Goal: Information Seeking & Learning: Learn about a topic

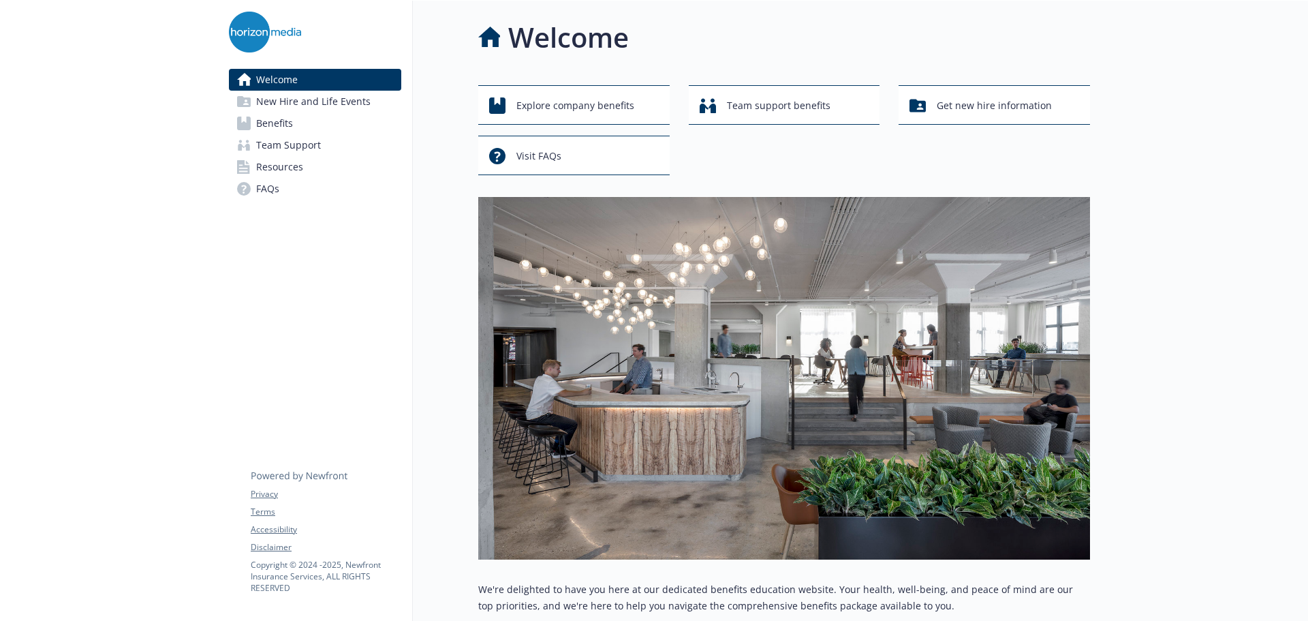
click at [264, 119] on span "Benefits" at bounding box center [274, 123] width 37 height 22
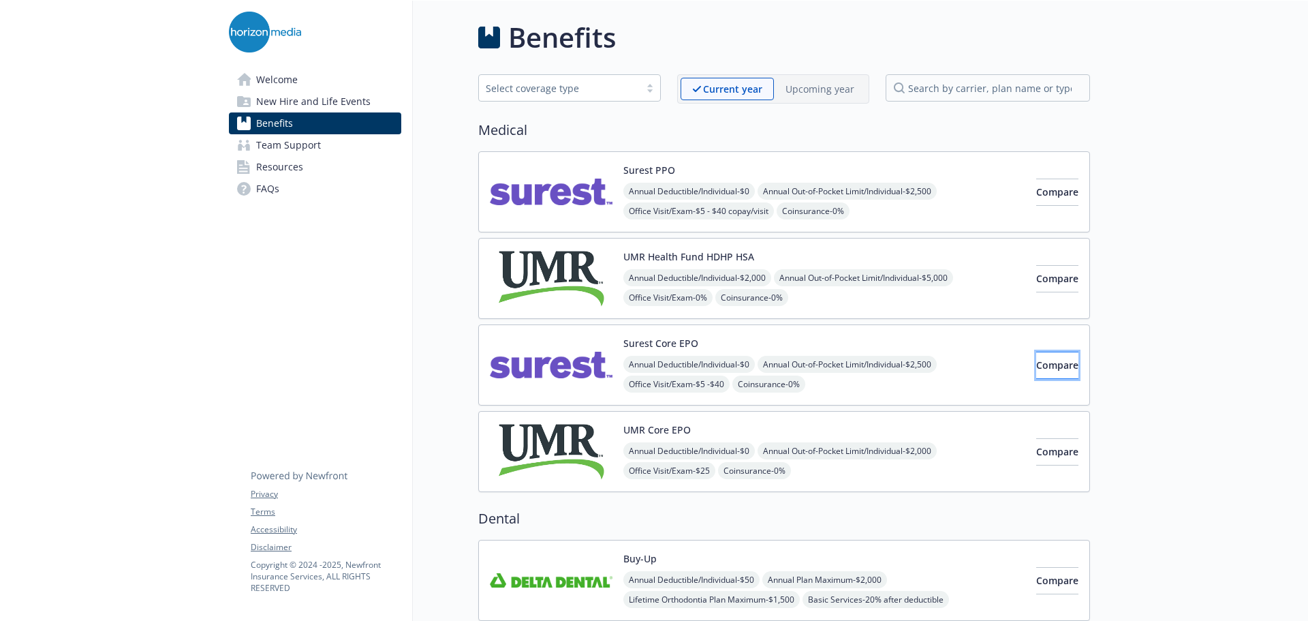
click at [1036, 356] on button "Compare" at bounding box center [1057, 365] width 42 height 27
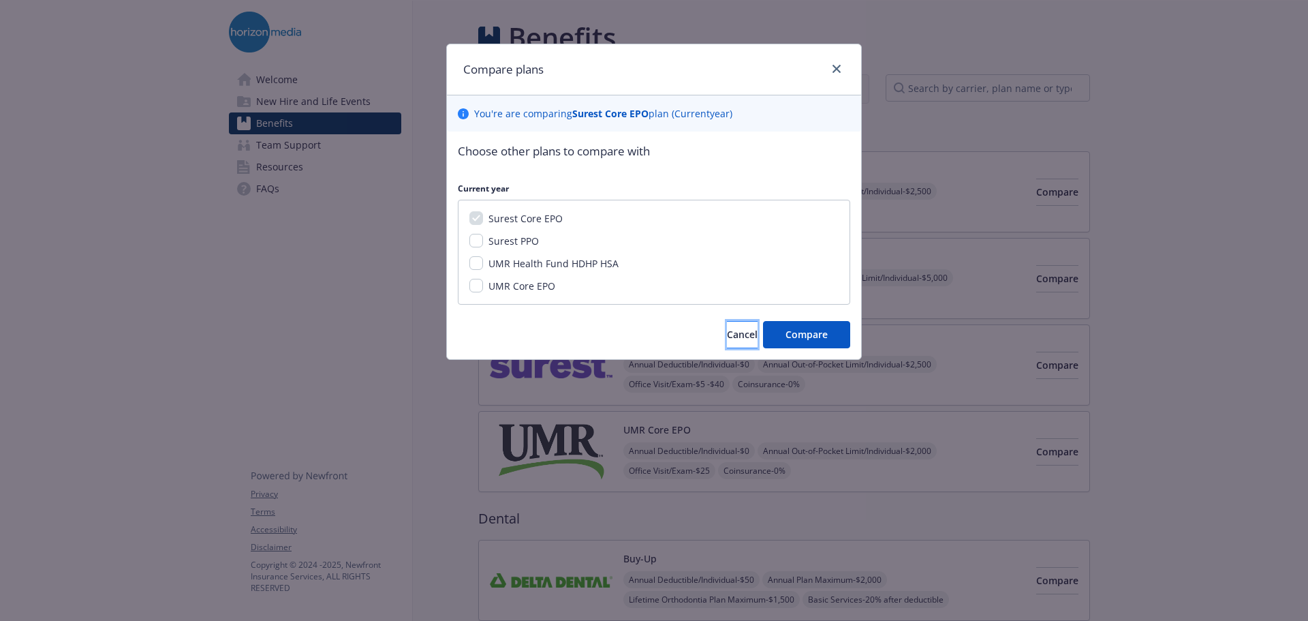
click at [742, 336] on button "Cancel" at bounding box center [742, 334] width 31 height 27
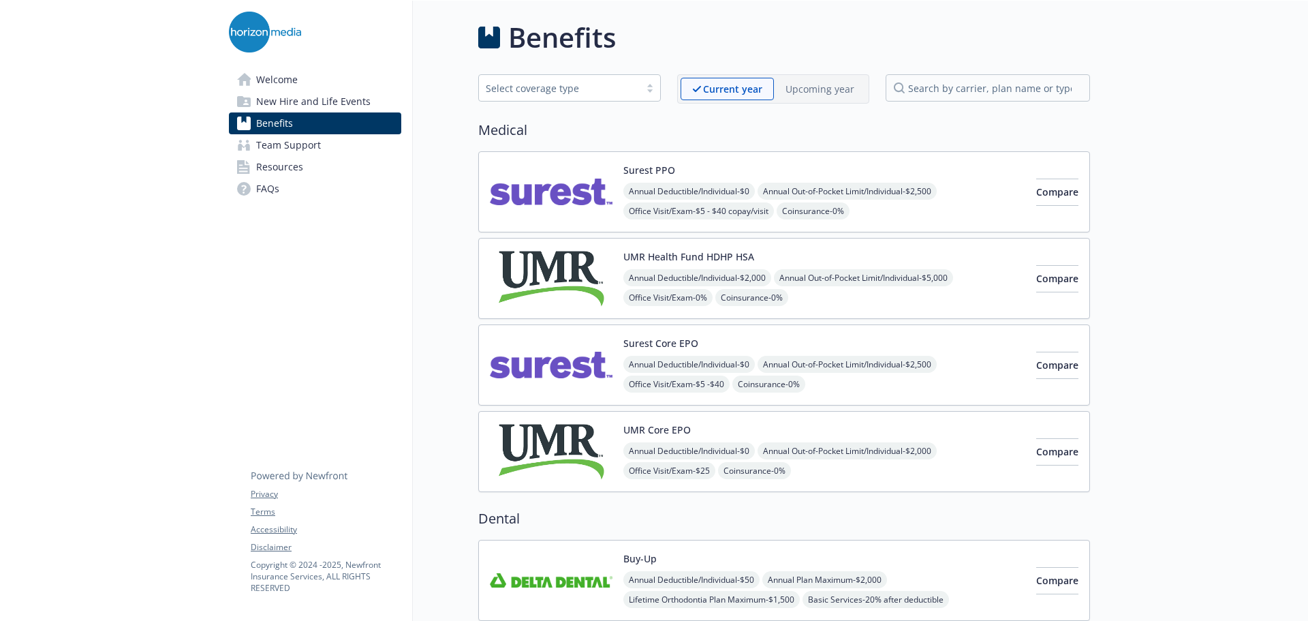
click at [714, 349] on div "Surest Core EPO Annual Deductible/Individual - $0 Annual Out-of-Pocket Limit/In…" at bounding box center [824, 365] width 402 height 58
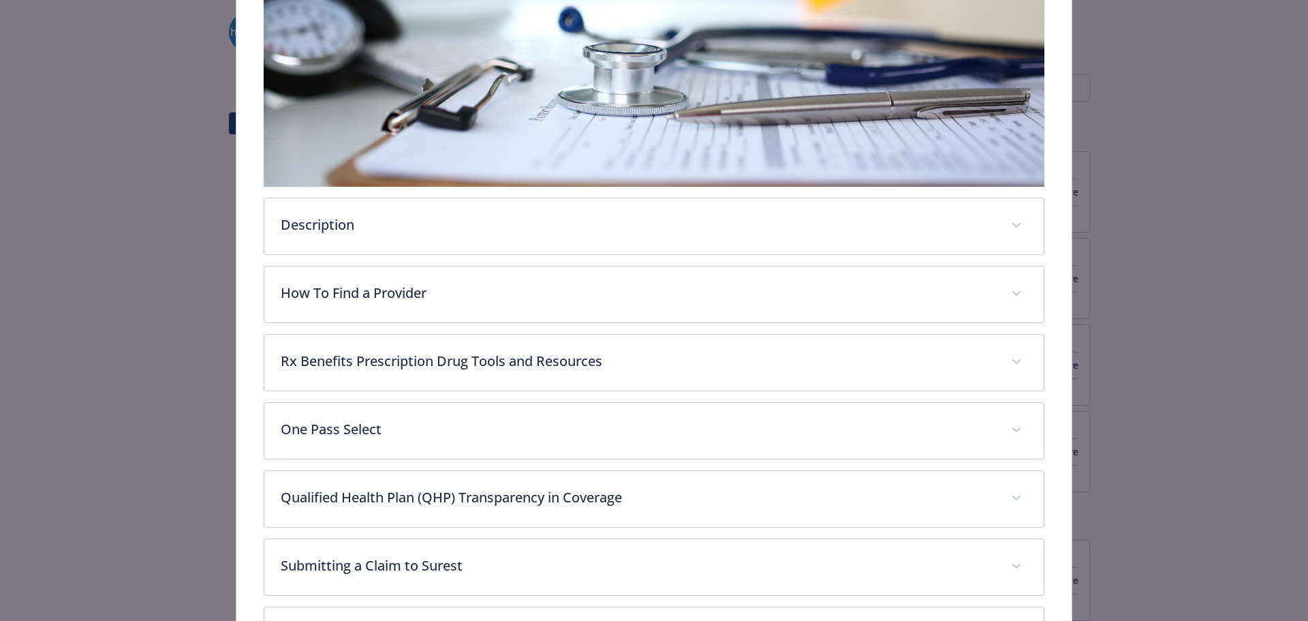
scroll to position [313, 0]
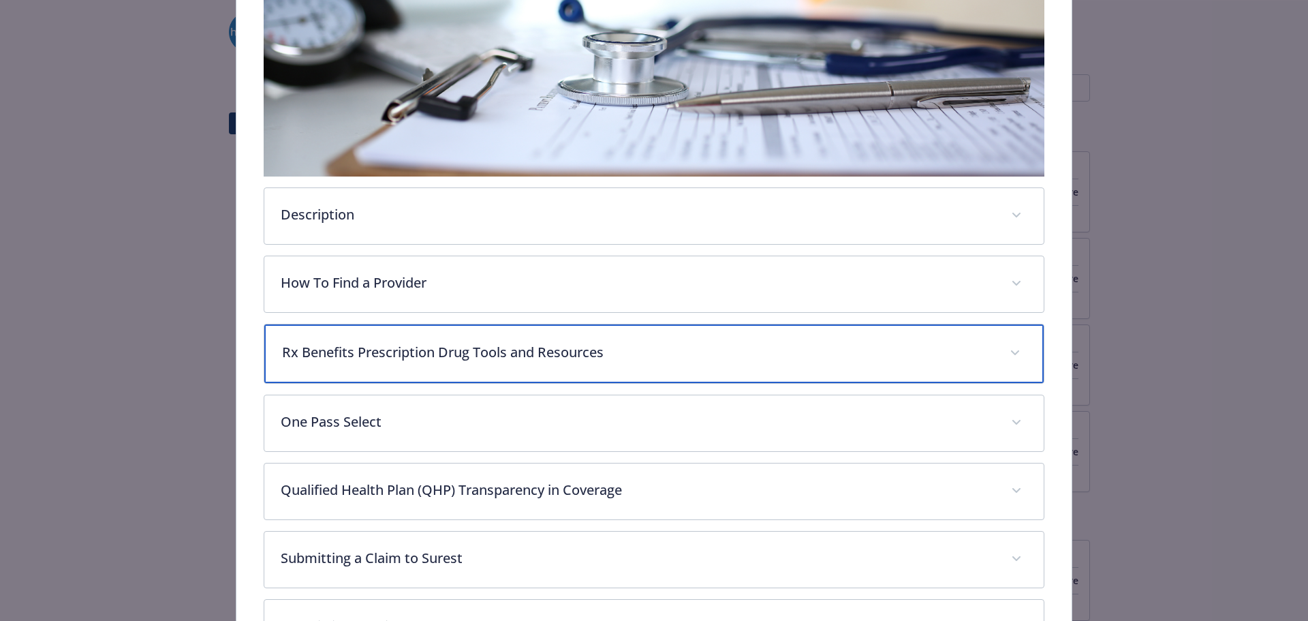
click at [712, 345] on p "Rx Benefits Prescription Drug Tools and Resources" at bounding box center [638, 352] width 712 height 20
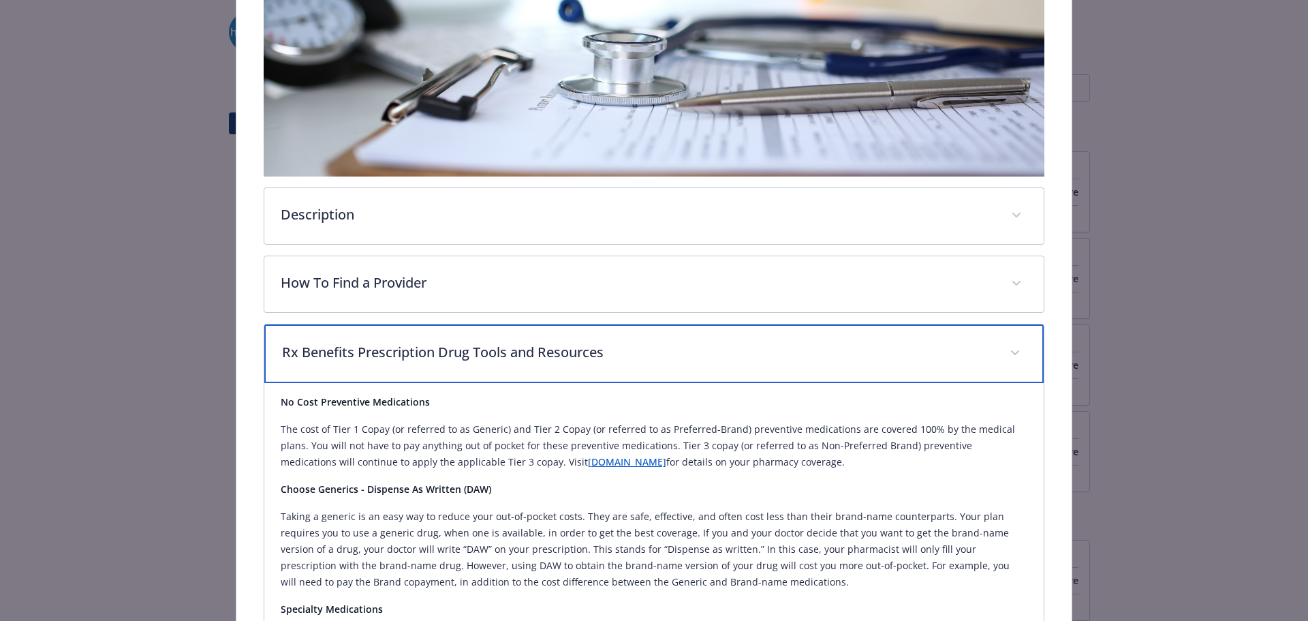
click at [712, 345] on p "Rx Benefits Prescription Drug Tools and Resources" at bounding box center [638, 352] width 712 height 20
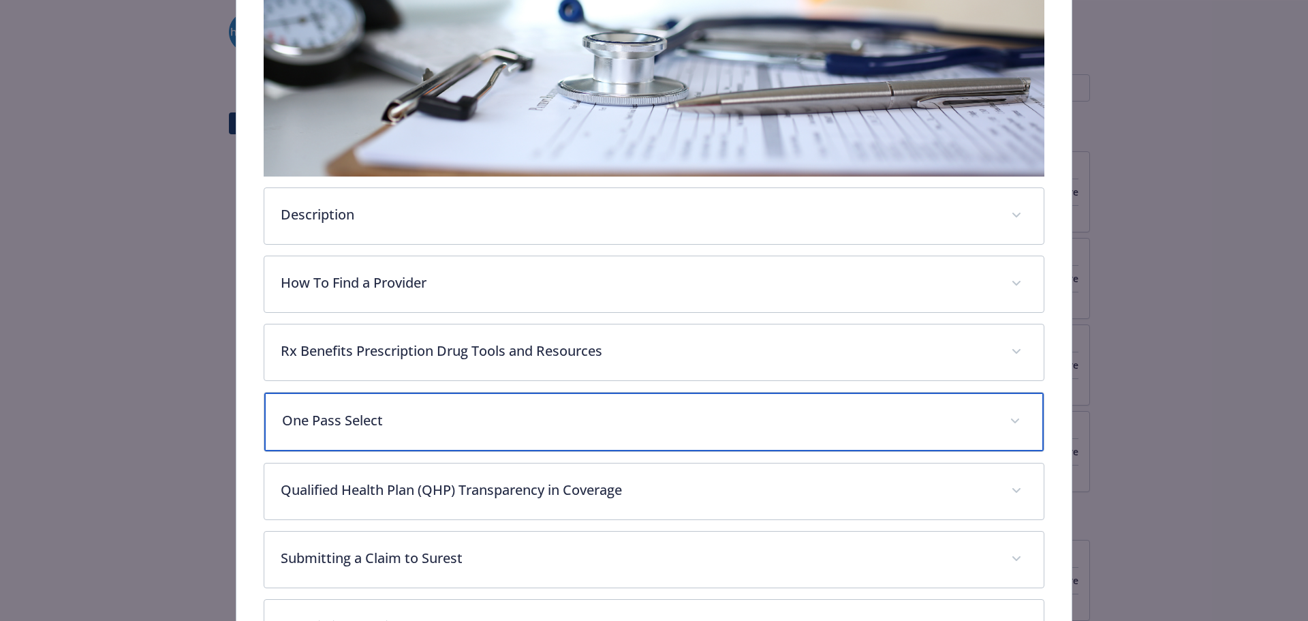
click at [695, 416] on p "One Pass Select" at bounding box center [638, 420] width 712 height 20
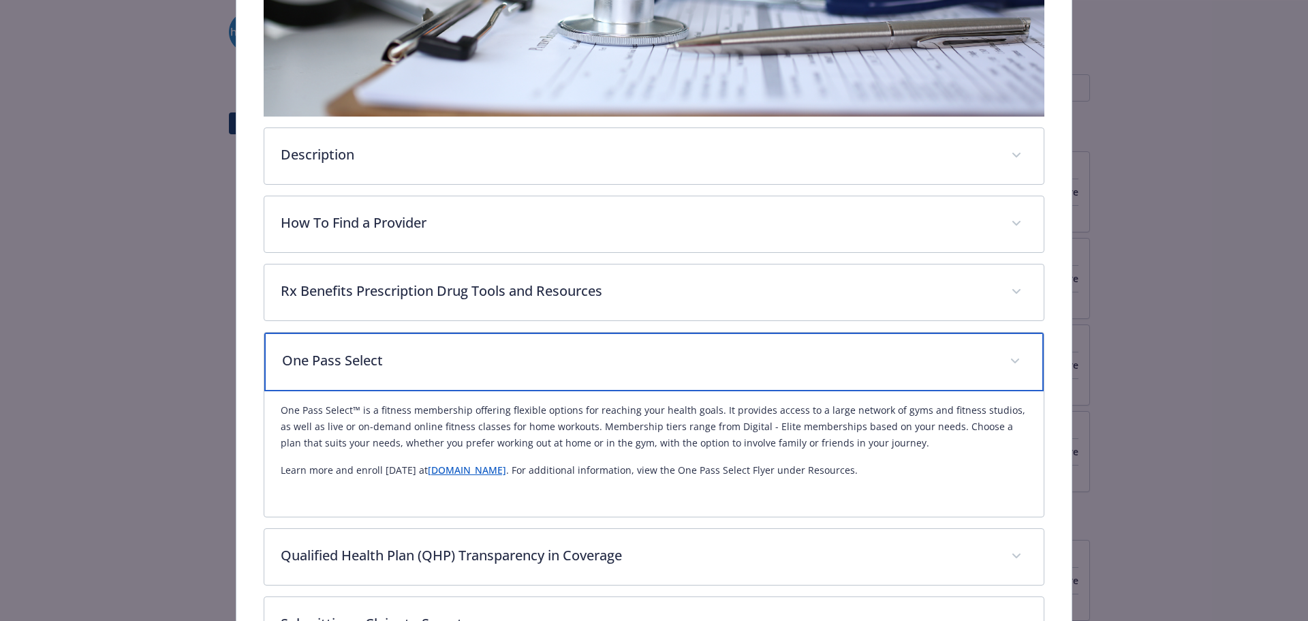
scroll to position [404, 0]
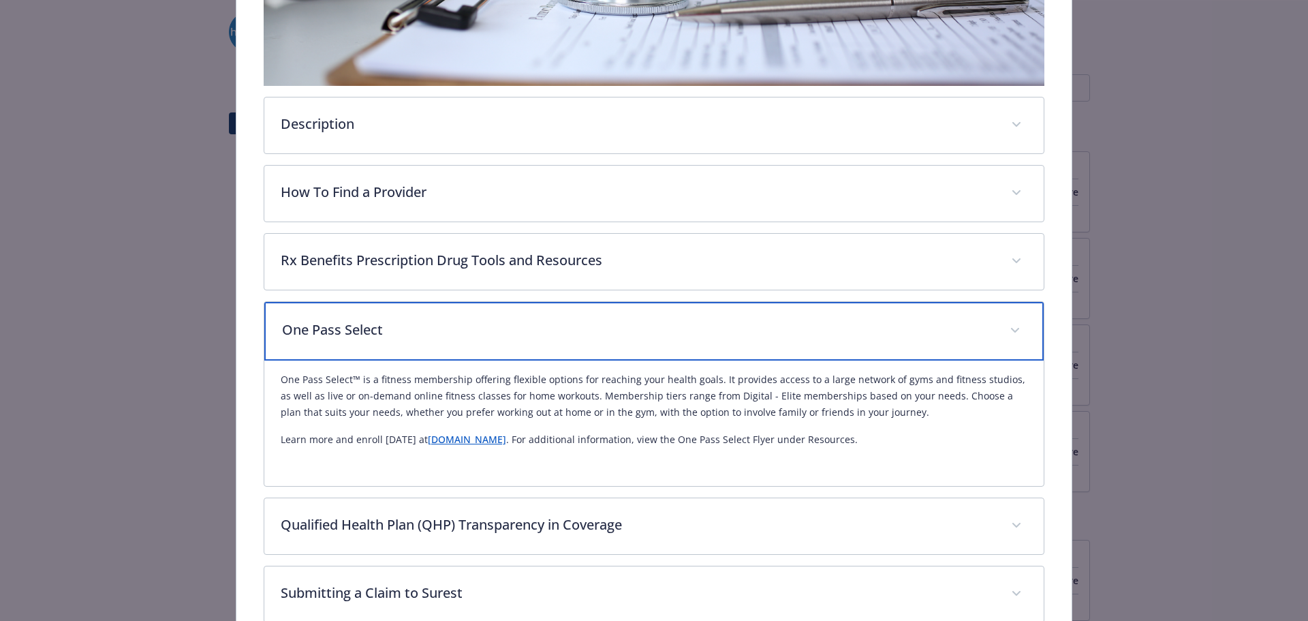
click at [702, 343] on div "One Pass Select" at bounding box center [654, 331] width 780 height 59
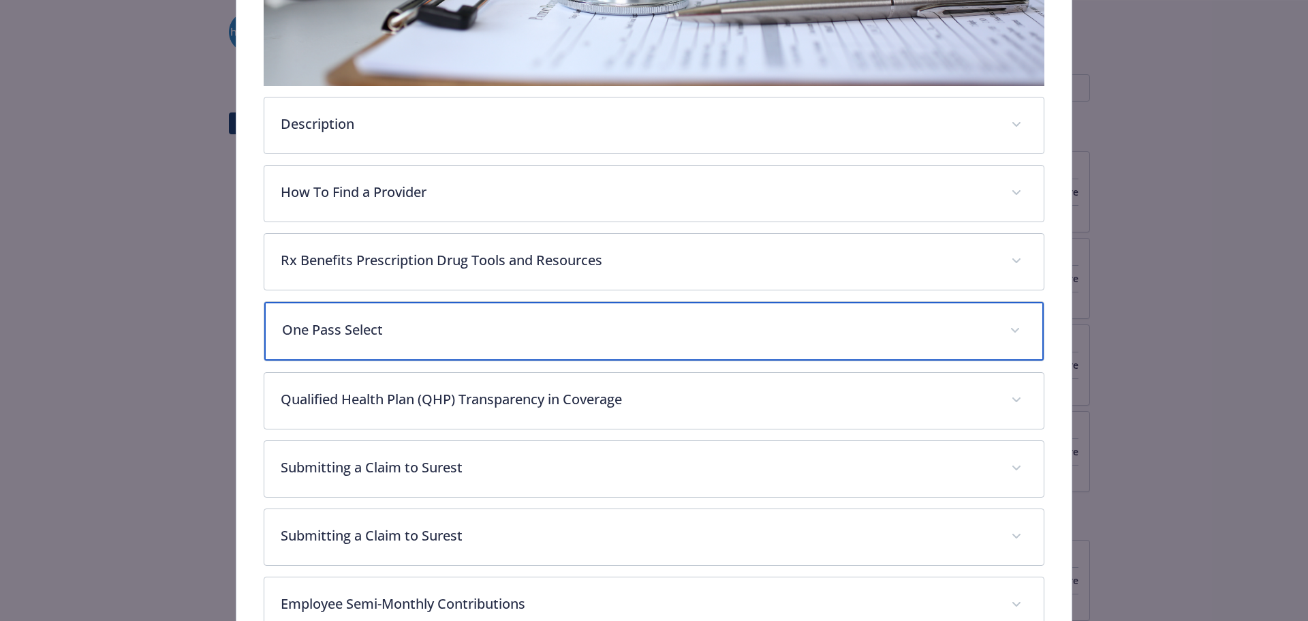
click at [702, 343] on div "One Pass Select" at bounding box center [654, 331] width 780 height 59
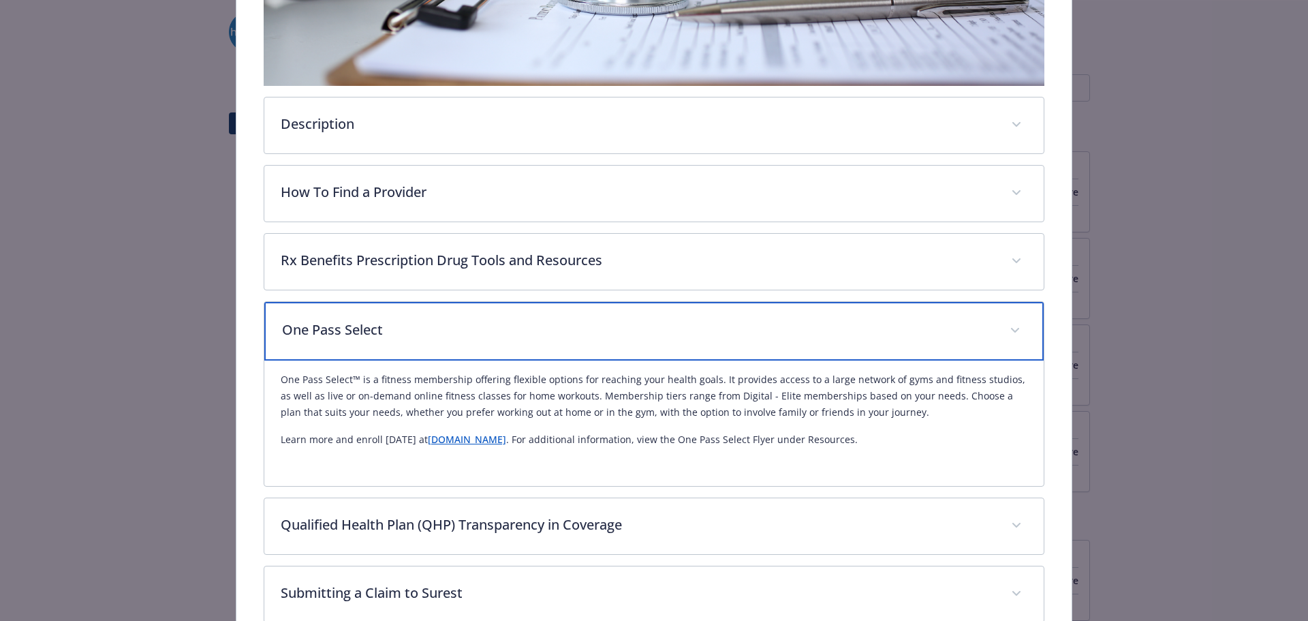
click at [702, 331] on p "One Pass Select" at bounding box center [638, 329] width 712 height 20
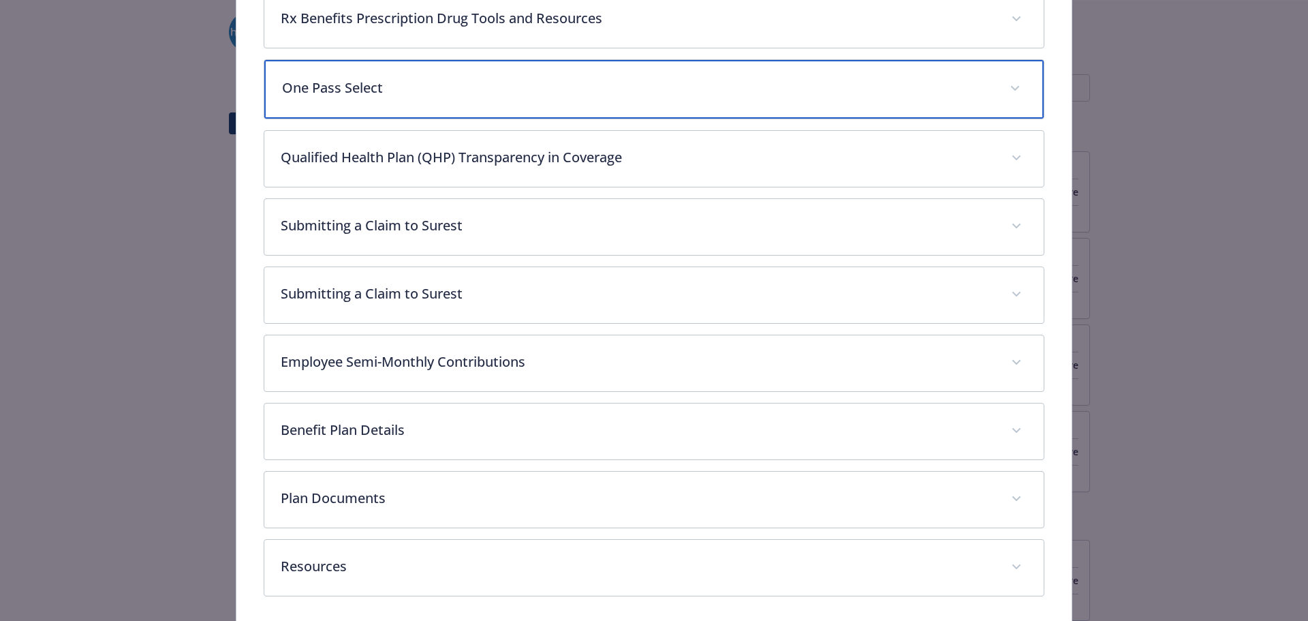
scroll to position [676, 0]
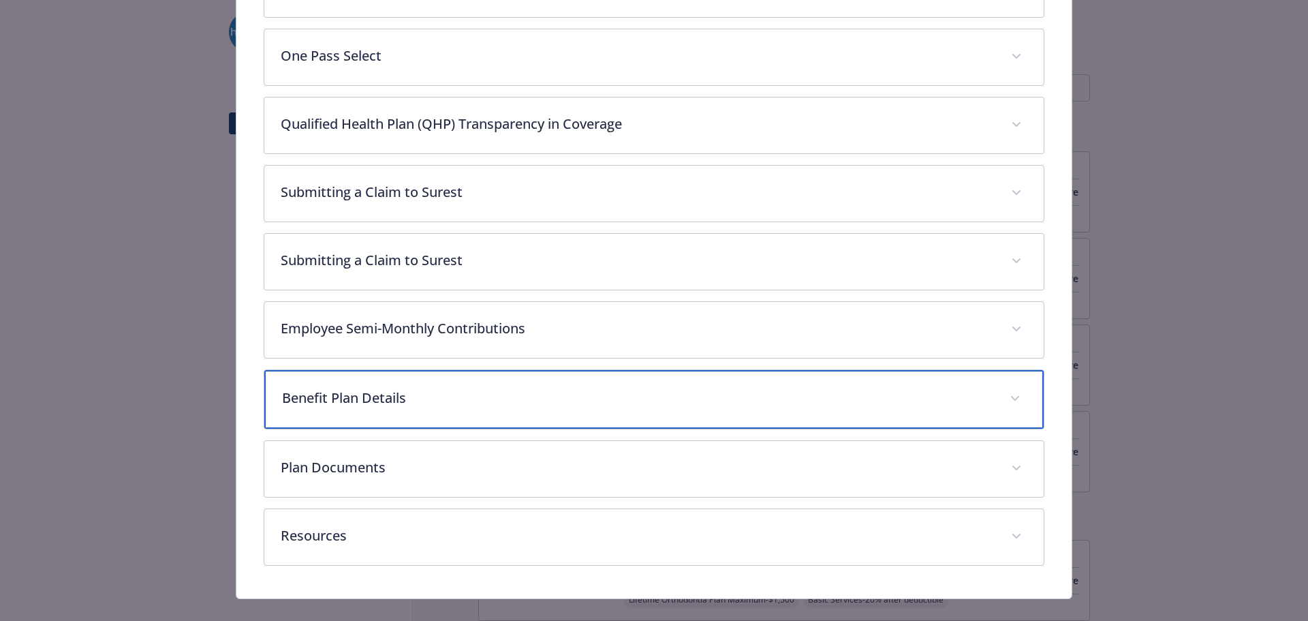
click at [658, 418] on div "Benefit Plan Details" at bounding box center [654, 399] width 780 height 59
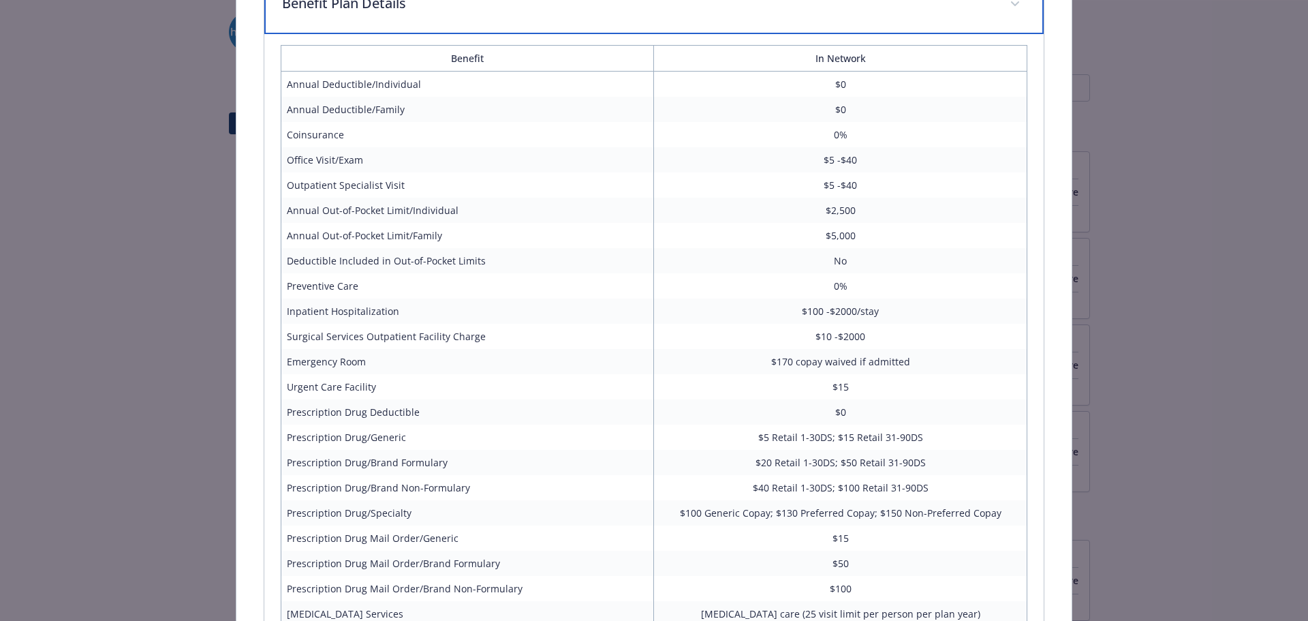
scroll to position [1040, 0]
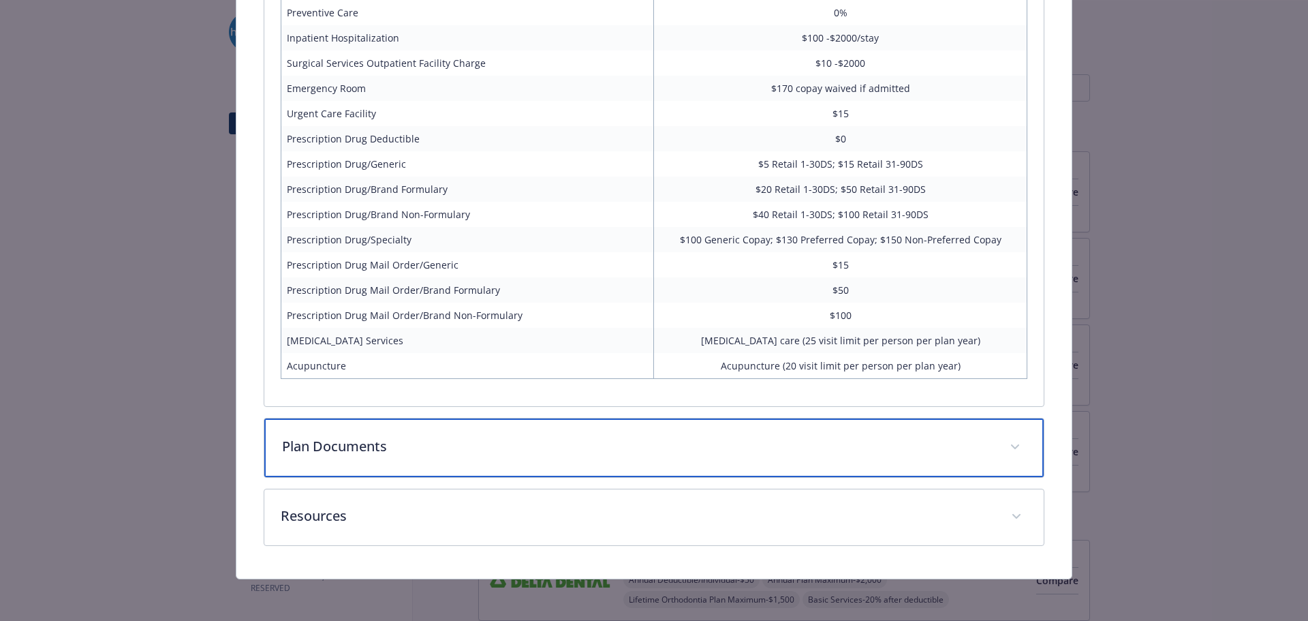
click at [672, 452] on p "Plan Documents" at bounding box center [638, 446] width 712 height 20
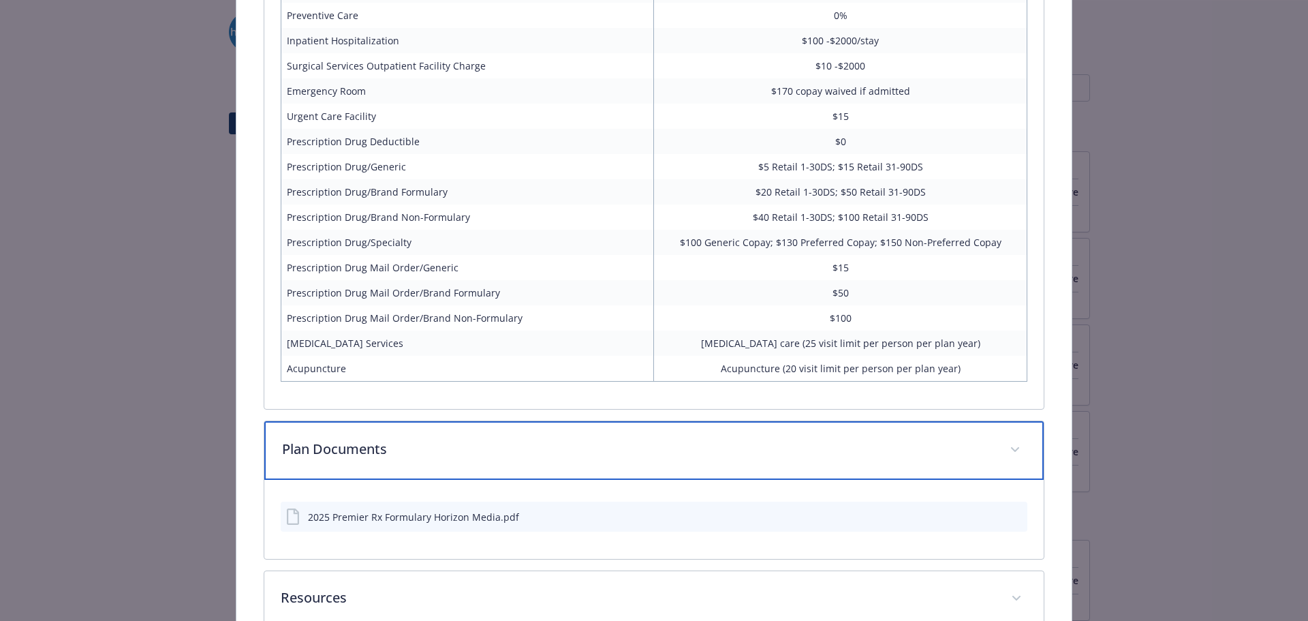
scroll to position [1420, 0]
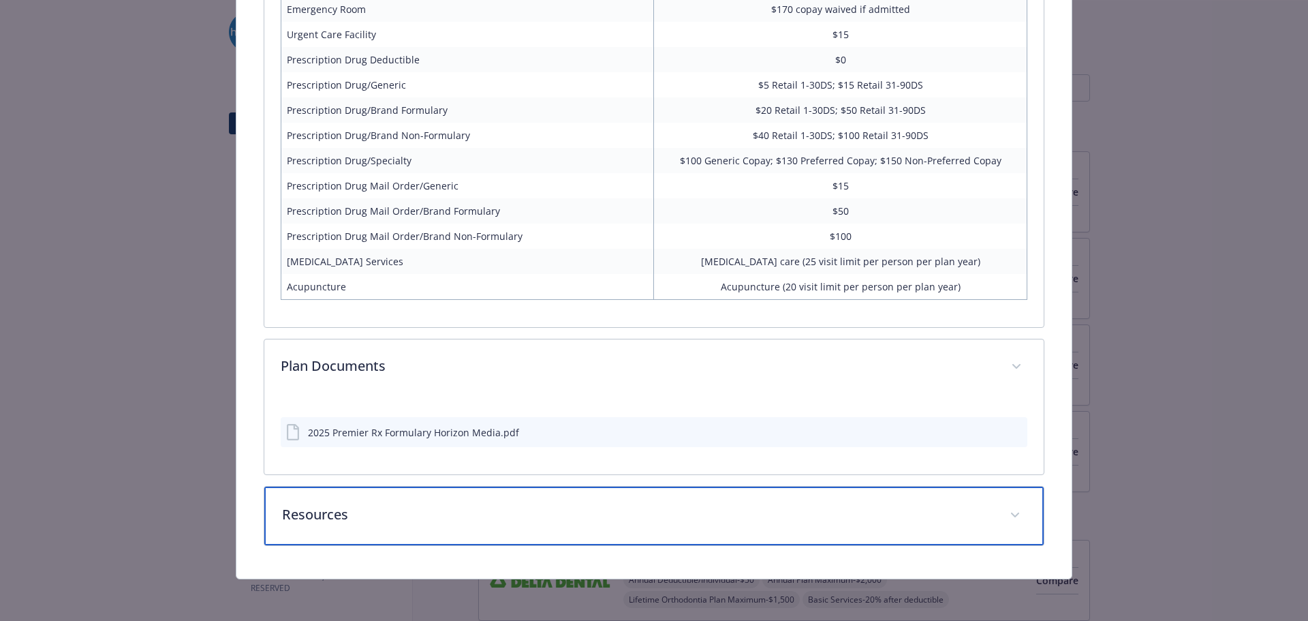
click at [663, 512] on p "Resources" at bounding box center [638, 514] width 712 height 20
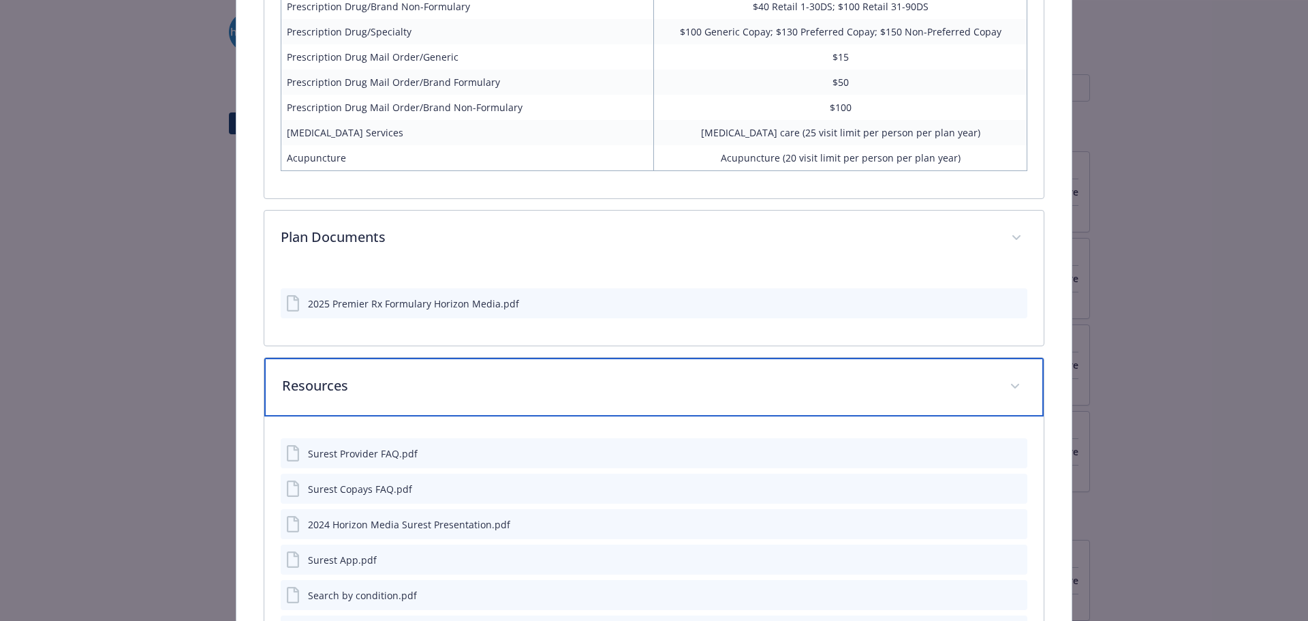
scroll to position [1783, 0]
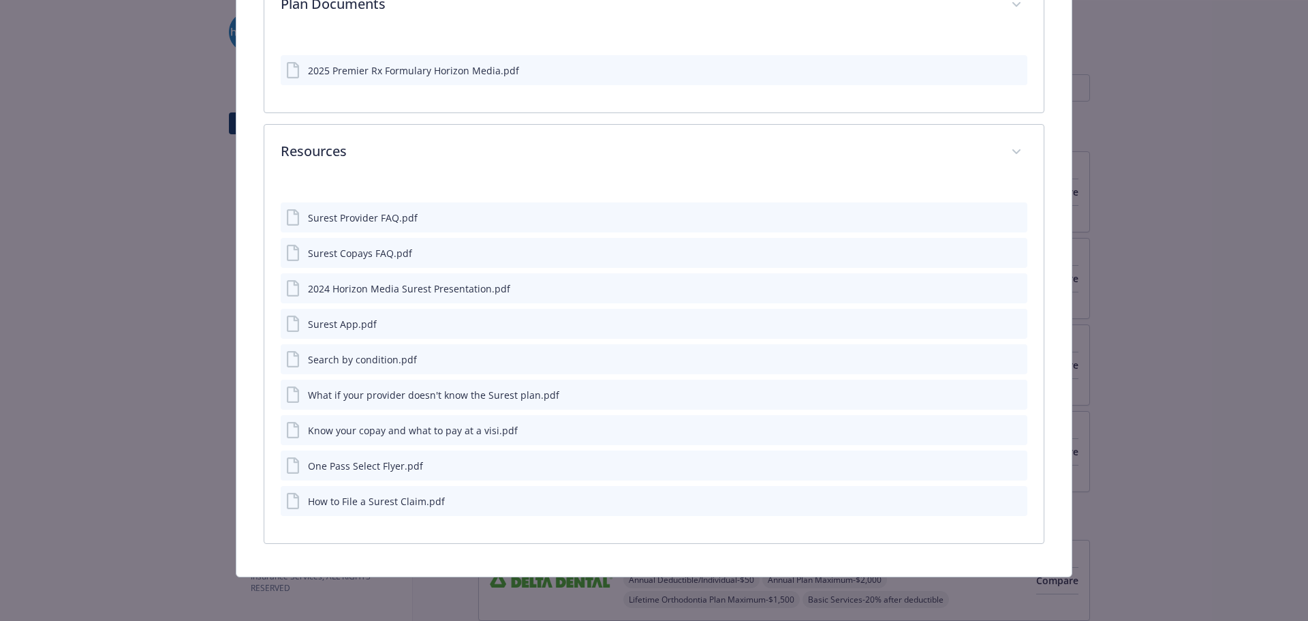
click at [1009, 466] on icon "preview file" at bounding box center [1014, 465] width 12 height 10
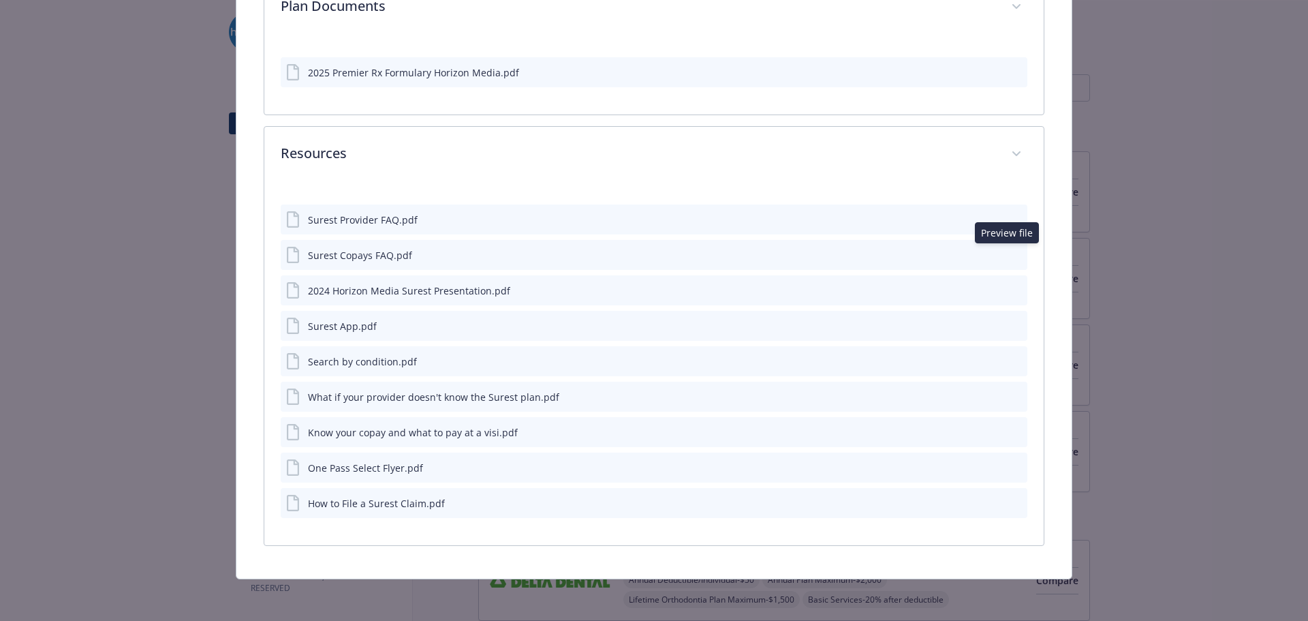
click at [1008, 253] on icon "preview file" at bounding box center [1014, 254] width 12 height 10
click at [1008, 287] on icon "preview file" at bounding box center [1014, 290] width 12 height 10
click at [1008, 360] on icon "preview file" at bounding box center [1014, 361] width 12 height 10
